Goal: Find specific page/section: Find specific page/section

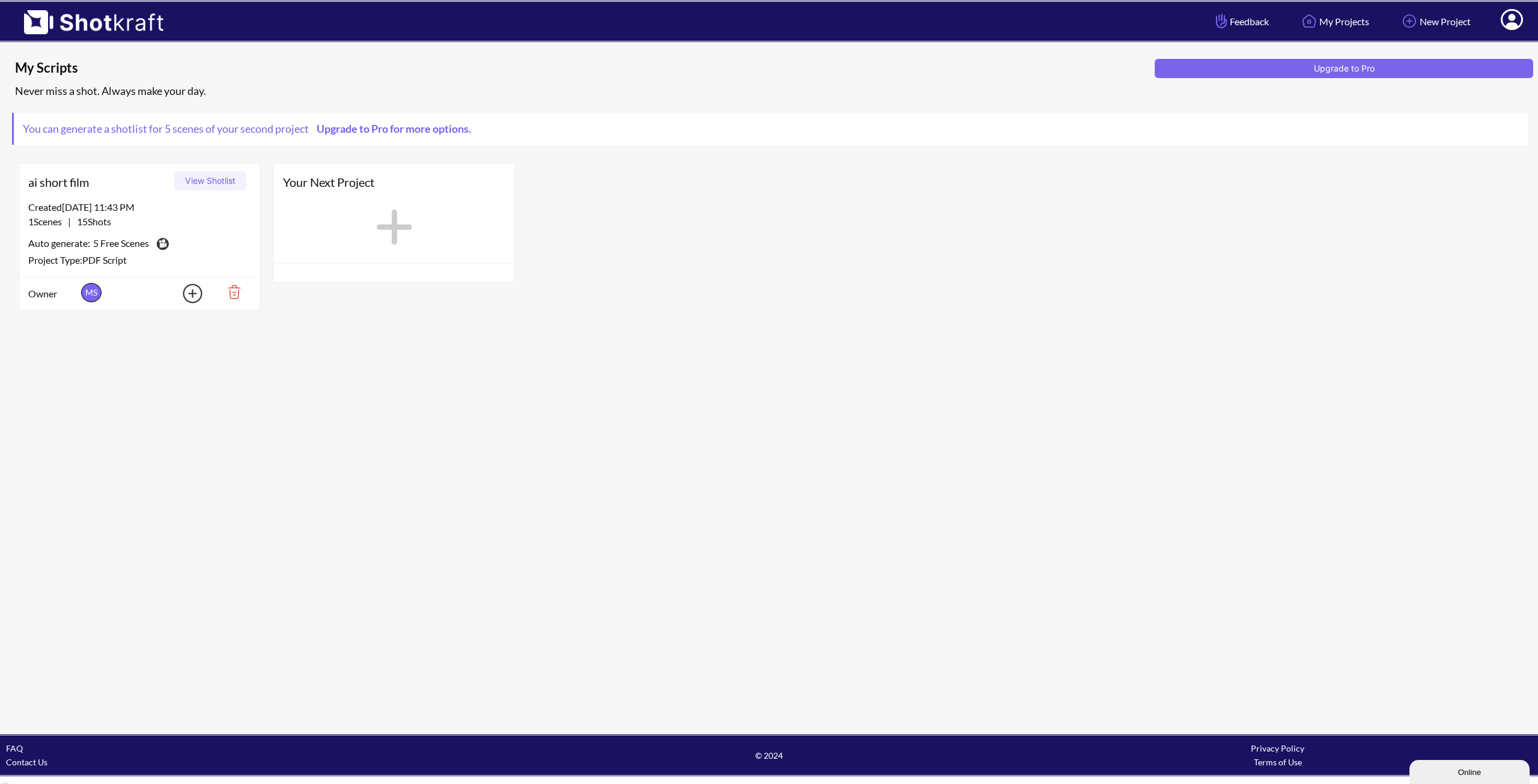
click at [209, 180] on button "View Shotlist" at bounding box center [210, 180] width 72 height 19
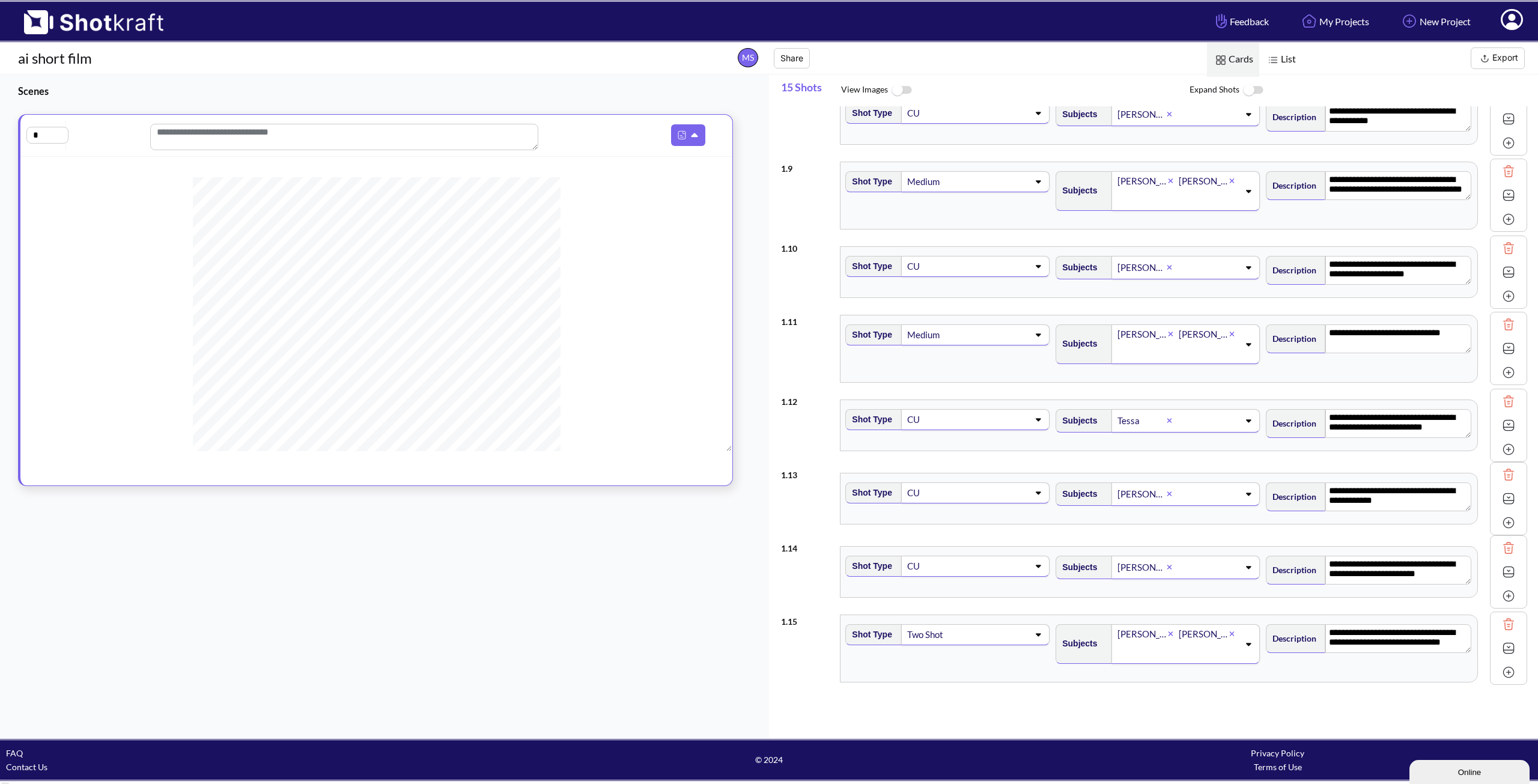
scroll to position [544, 0]
